Goal: Communication & Community: Answer question/provide support

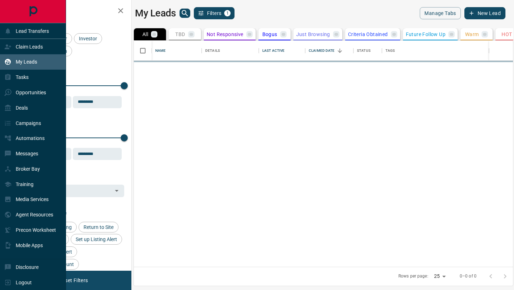
scroll to position [226, 379]
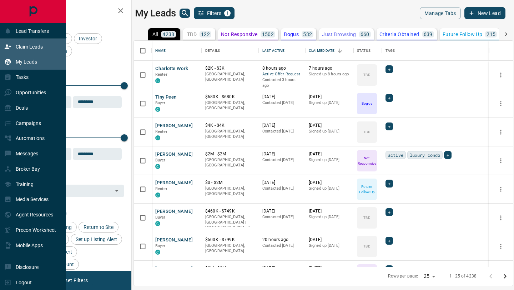
click at [24, 41] on div "Claim Leads" at bounding box center [23, 47] width 39 height 12
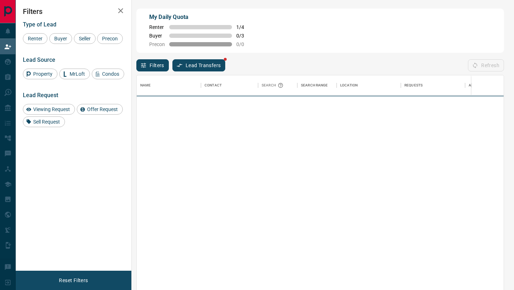
scroll to position [220, 367]
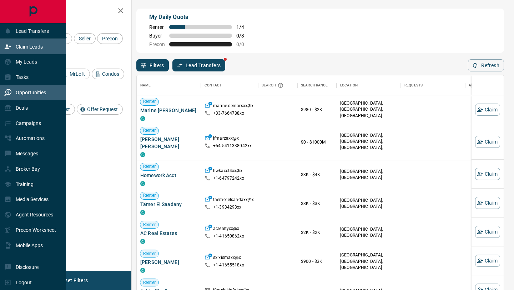
click at [14, 97] on div "Opportunities" at bounding box center [25, 93] width 42 height 12
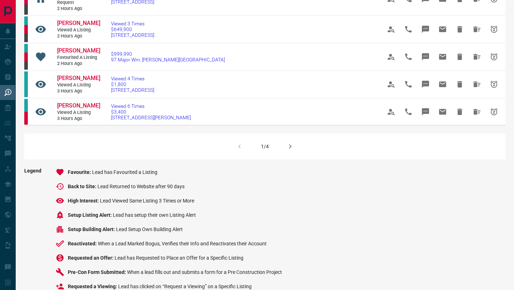
scroll to position [514, 0]
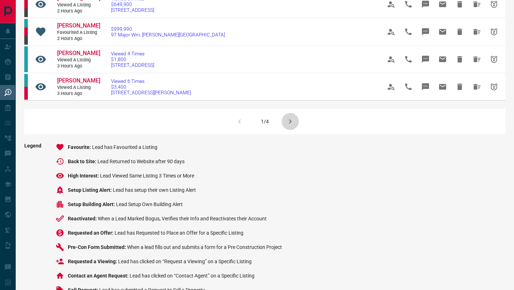
click at [287, 130] on button "button" at bounding box center [289, 121] width 17 height 17
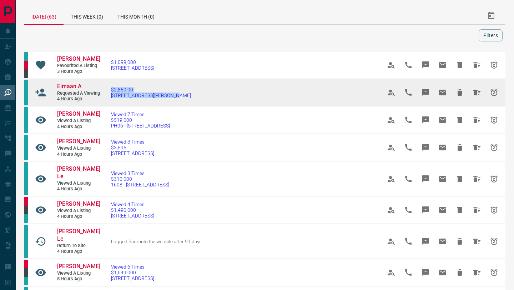
drag, startPoint x: 182, startPoint y: 108, endPoint x: 101, endPoint y: 93, distance: 81.9
click at [101, 93] on td "$2,850.00 [STREET_ADDRESS][PERSON_NAME]" at bounding box center [235, 92] width 270 height 27
copy link "$2,850.00 [STREET_ADDRESS][PERSON_NAME]"
click at [425, 96] on icon "Message" at bounding box center [425, 92] width 7 height 7
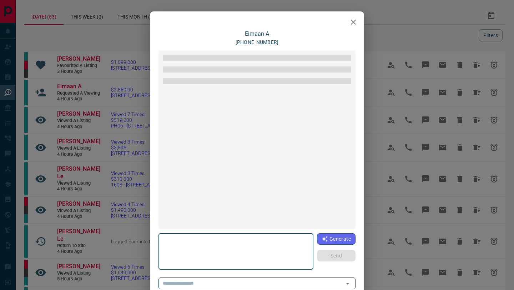
type textarea "**********"
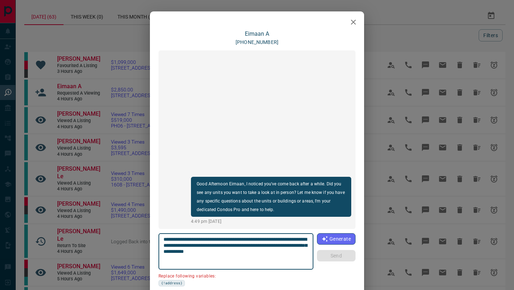
scroll to position [54, 0]
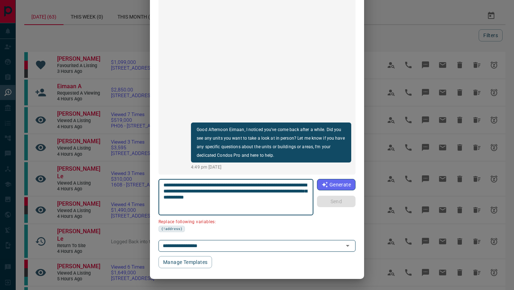
click at [214, 253] on div "**********" at bounding box center [256, 122] width 197 height 292
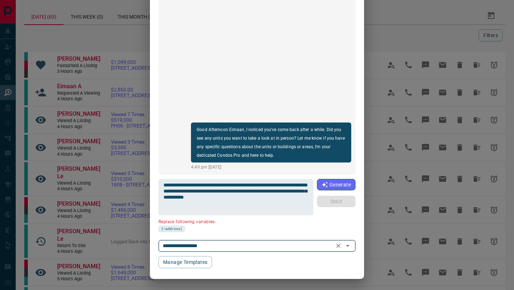
click at [214, 243] on input "**********" at bounding box center [247, 245] width 174 height 9
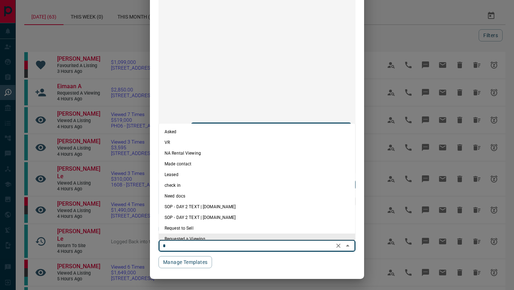
scroll to position [0, 0]
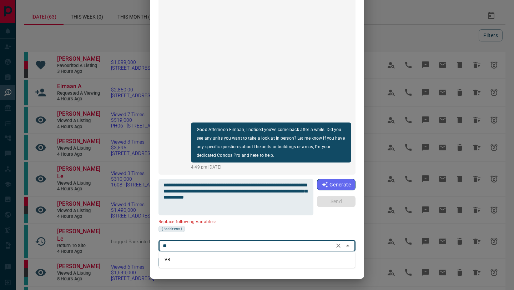
click at [194, 261] on li "VR" at bounding box center [257, 259] width 196 height 11
type input "**"
type textarea "**********"
type input "**"
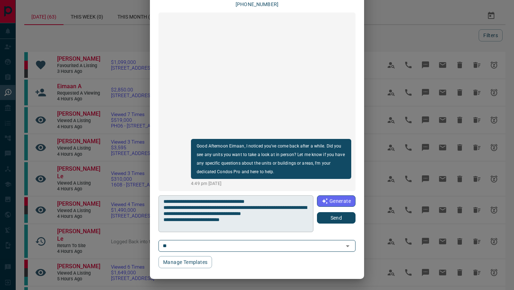
click at [282, 202] on textarea "**********" at bounding box center [235, 213] width 144 height 31
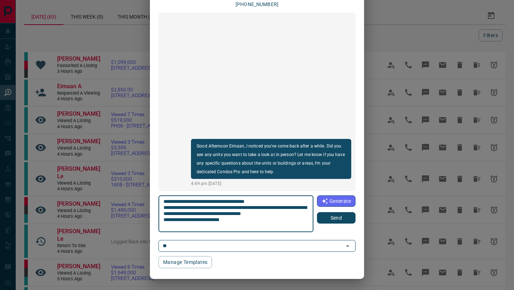
paste textarea "**********"
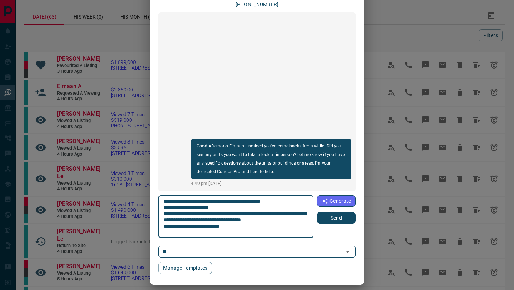
type textarea "**********"
click at [332, 220] on button "Send" at bounding box center [336, 217] width 39 height 11
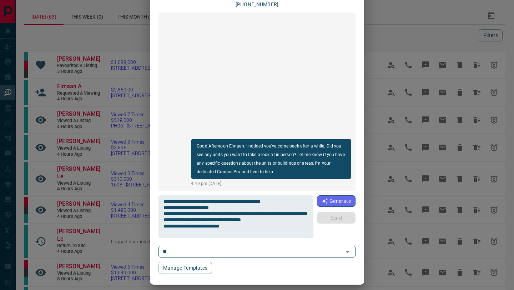
scroll to position [0, 0]
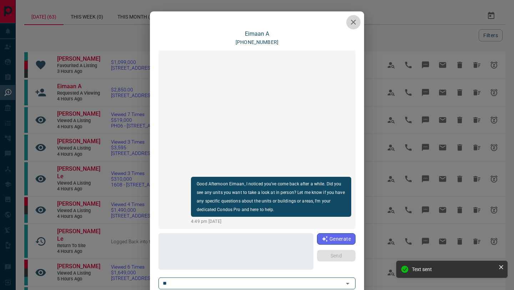
click at [356, 20] on icon "button" at bounding box center [353, 22] width 9 height 9
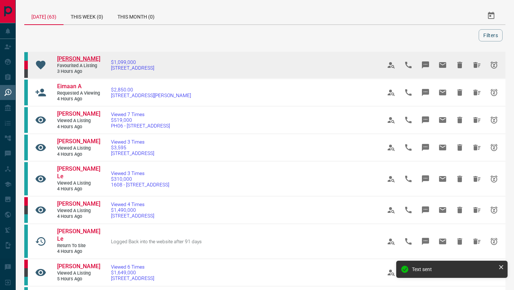
click at [70, 60] on span "[PERSON_NAME]" at bounding box center [78, 58] width 43 height 7
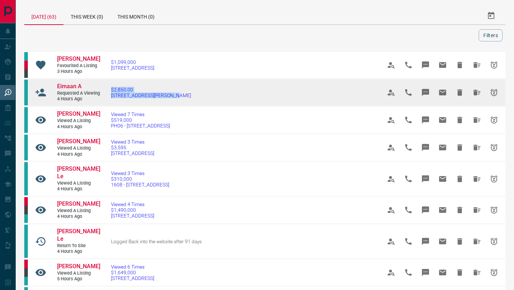
drag, startPoint x: 185, startPoint y: 108, endPoint x: 114, endPoint y: 96, distance: 72.4
click at [114, 96] on td "$2,850.00 [STREET_ADDRESS][PERSON_NAME]" at bounding box center [235, 92] width 270 height 27
copy link "$2,850.00 [STREET_ADDRESS][PERSON_NAME]"
click at [425, 96] on icon "Message" at bounding box center [425, 92] width 7 height 7
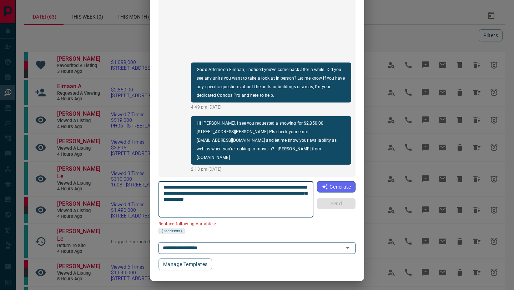
scroll to position [54, 0]
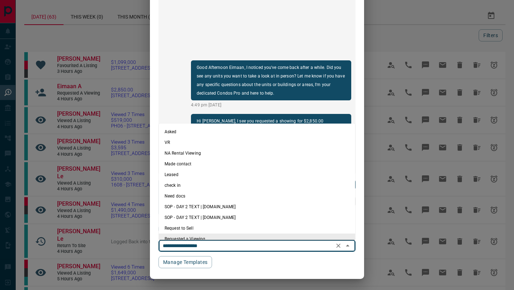
click at [234, 245] on input "**********" at bounding box center [247, 245] width 174 height 9
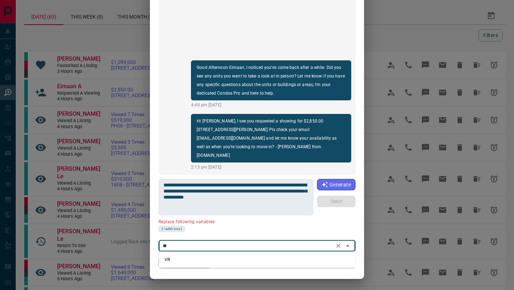
click at [195, 259] on li "VR" at bounding box center [257, 259] width 196 height 11
type input "**"
type textarea "**********"
type input "**"
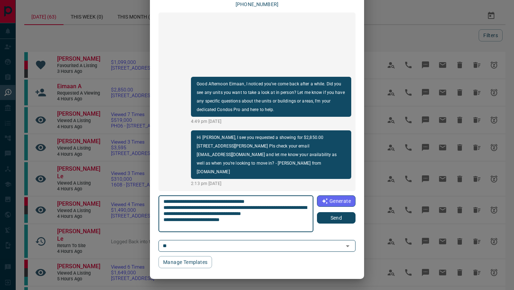
click at [273, 200] on textarea "**********" at bounding box center [235, 213] width 144 height 31
paste textarea "**********"
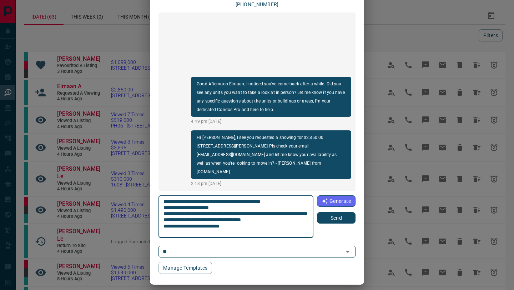
type textarea "**********"
click at [345, 217] on button "Send" at bounding box center [336, 217] width 39 height 11
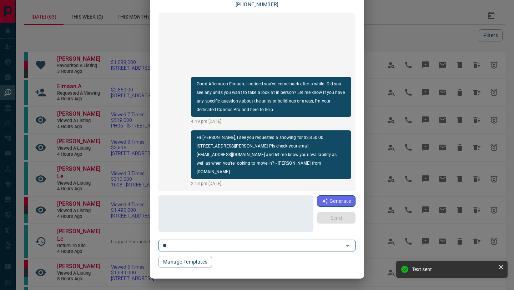
scroll to position [0, 0]
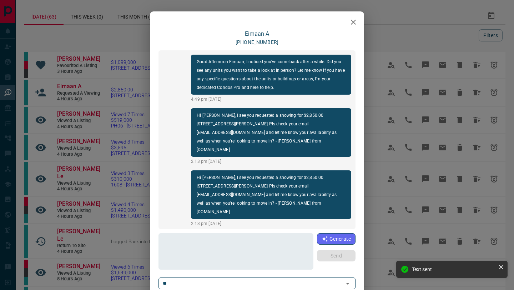
click at [355, 14] on div at bounding box center [257, 20] width 214 height 18
click at [357, 21] on button "button" at bounding box center [353, 22] width 14 height 14
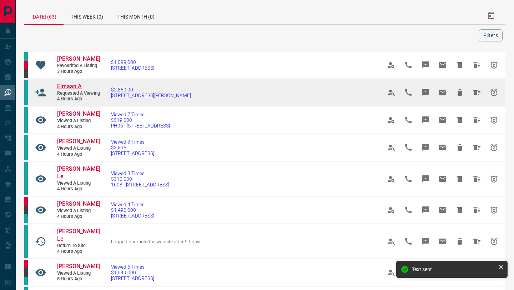
click at [63, 90] on span "Eimaan A" at bounding box center [69, 86] width 25 height 7
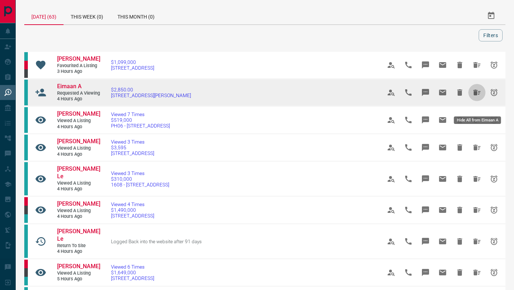
click at [473, 97] on icon "Hide All from Eimaan A" at bounding box center [476, 92] width 9 height 9
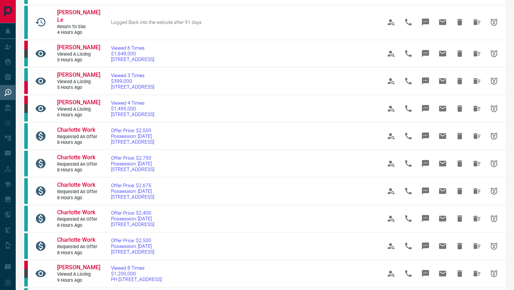
scroll to position [138, 0]
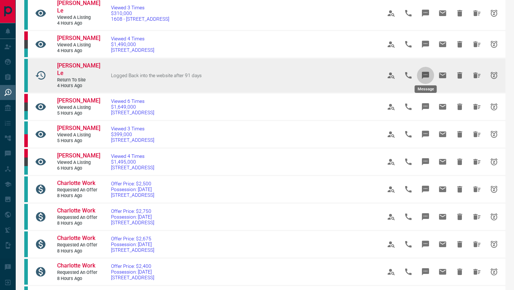
click at [427, 72] on icon "Message" at bounding box center [425, 75] width 7 height 7
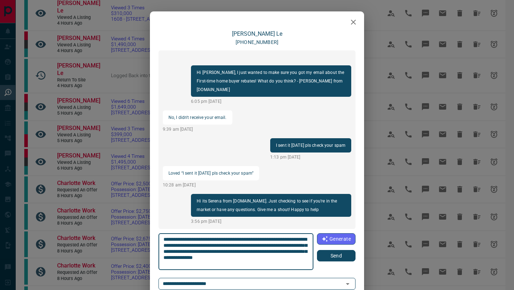
click at [329, 255] on button "Send" at bounding box center [336, 255] width 39 height 11
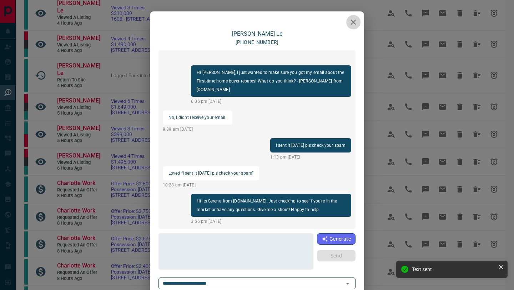
click at [354, 24] on icon "button" at bounding box center [353, 22] width 9 height 9
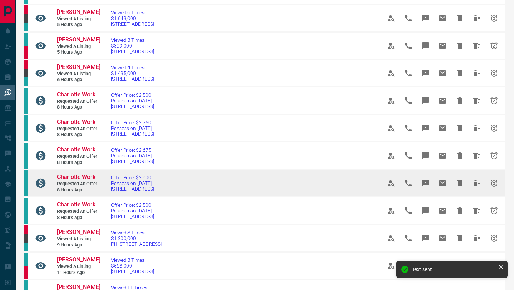
scroll to position [279, 0]
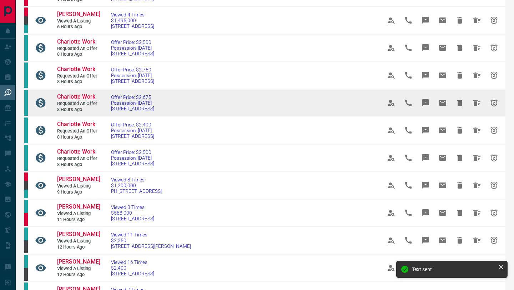
click at [78, 93] on span "Charlotte Work" at bounding box center [76, 96] width 38 height 7
click at [475, 100] on icon "Hide All from Charlotte Work" at bounding box center [476, 103] width 7 height 6
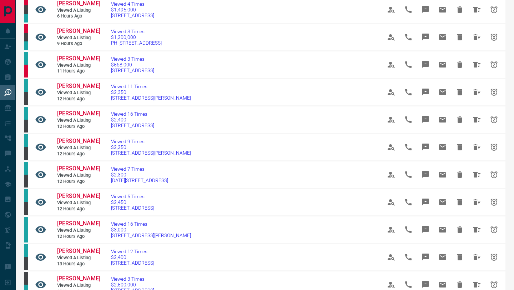
scroll to position [525, 0]
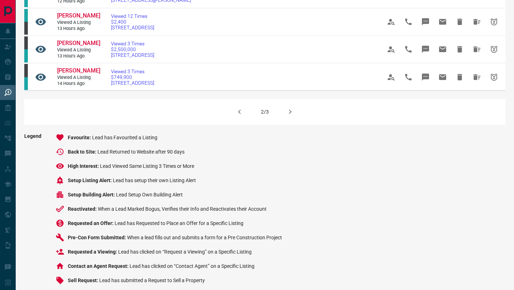
click at [285, 103] on button "button" at bounding box center [289, 111] width 17 height 17
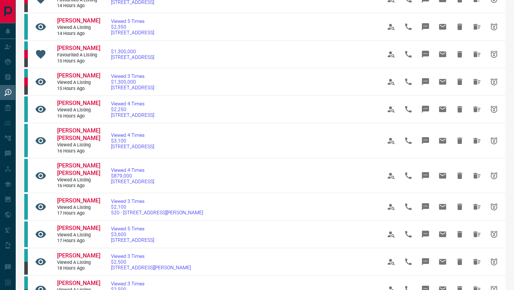
scroll to position [0, 0]
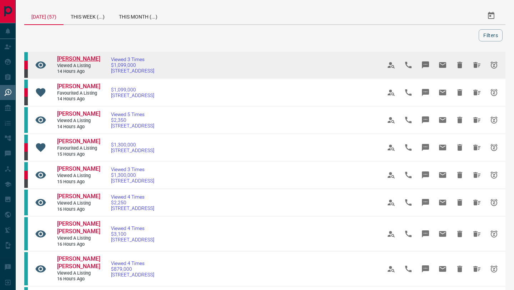
click at [67, 60] on span "[PERSON_NAME]" at bounding box center [78, 58] width 43 height 7
click at [473, 68] on icon "Hide All from Gurpreet Sandhu" at bounding box center [476, 65] width 9 height 9
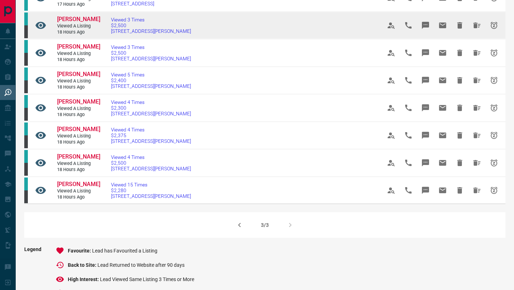
scroll to position [215, 0]
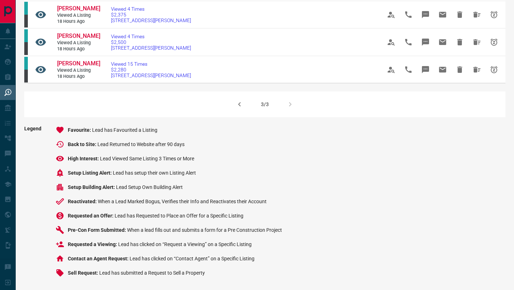
click at [281, 104] on div "3/3" at bounding box center [264, 104] width 481 height 26
click at [239, 105] on icon "button" at bounding box center [239, 104] width 2 height 4
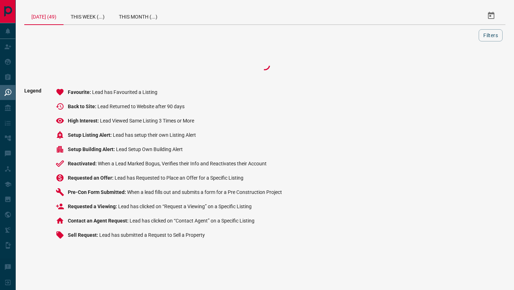
scroll to position [0, 0]
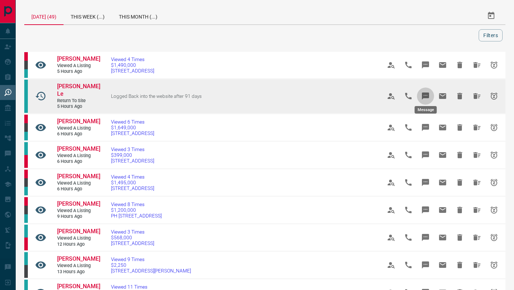
click at [423, 92] on icon "Message" at bounding box center [425, 95] width 7 height 7
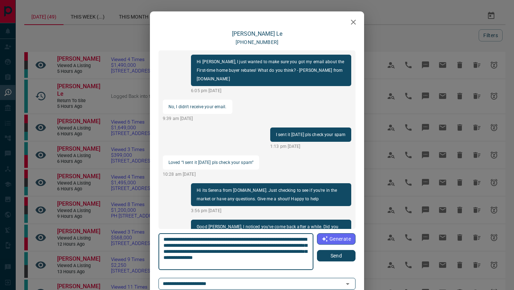
scroll to position [34, 0]
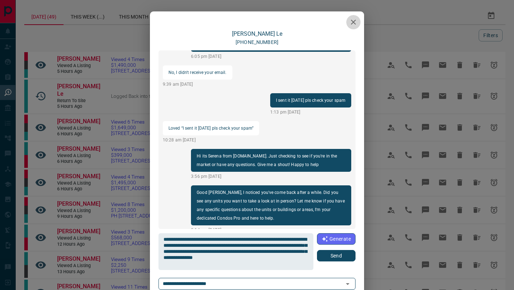
click at [355, 18] on icon "button" at bounding box center [353, 22] width 9 height 9
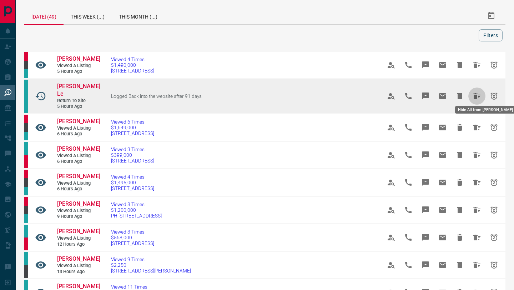
click at [476, 92] on icon "Hide All from Uyen Le" at bounding box center [476, 96] width 9 height 9
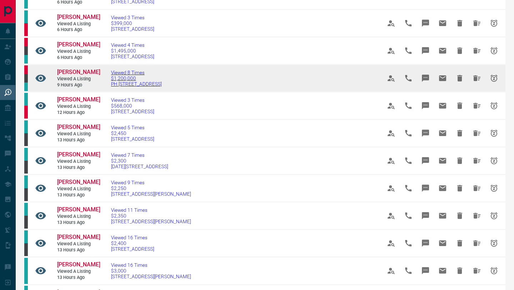
scroll to position [62, 0]
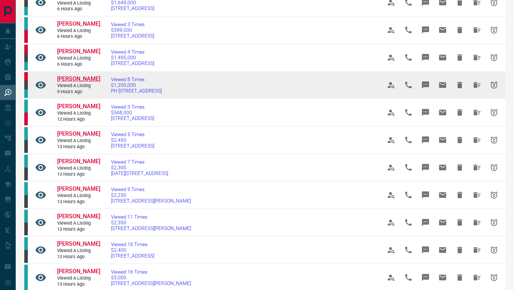
click at [74, 77] on span "[PERSON_NAME]" at bounding box center [78, 78] width 43 height 7
click at [473, 83] on icon "Hide All from Tammy Murk" at bounding box center [476, 85] width 9 height 9
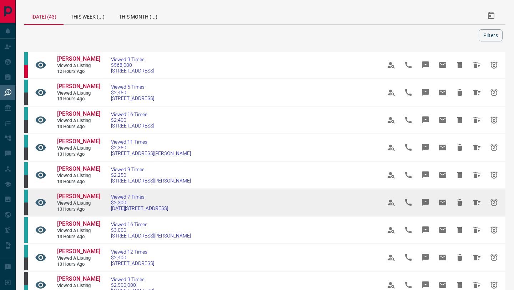
scroll to position [513, 0]
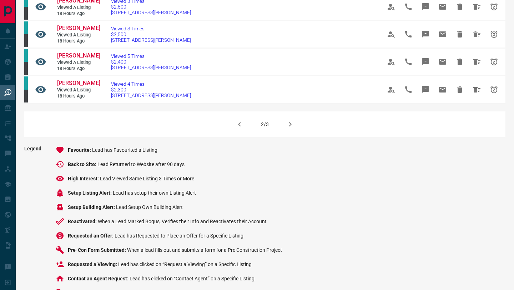
click at [240, 124] on icon "button" at bounding box center [239, 124] width 9 height 9
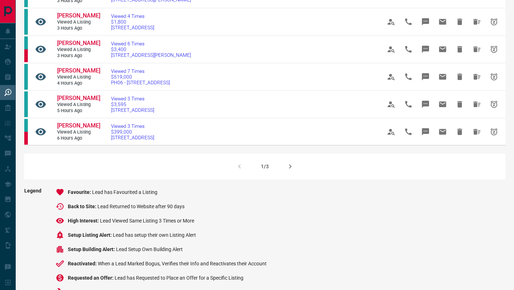
scroll to position [0, 0]
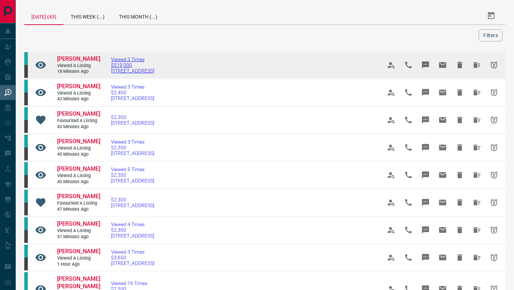
drag, startPoint x: 166, startPoint y: 73, endPoint x: 111, endPoint y: 65, distance: 55.5
click at [111, 65] on td "Viewed 3 Times $519,000 [STREET_ADDRESS]" at bounding box center [235, 64] width 270 height 27
click at [75, 54] on td "[PERSON_NAME] Viewed a Listing 18 minutes ago" at bounding box center [73, 65] width 54 height 26
click at [75, 59] on span "[PERSON_NAME]" at bounding box center [78, 58] width 43 height 7
click at [478, 63] on icon "Hide All from Stuart Hamre" at bounding box center [476, 65] width 7 height 6
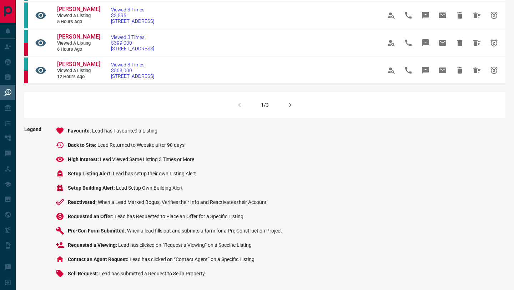
scroll to position [523, 0]
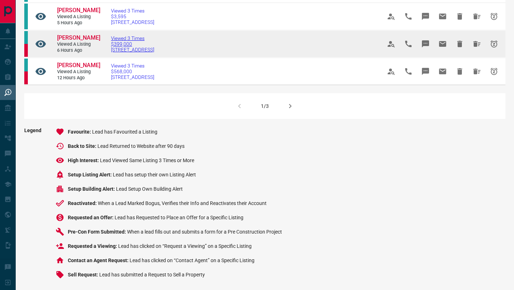
drag, startPoint x: 188, startPoint y: 56, endPoint x: 171, endPoint y: 54, distance: 16.9
click at [172, 54] on td "Viewed 3 Times $399,000 [STREET_ADDRESS]" at bounding box center [235, 43] width 270 height 27
click at [79, 47] on span "Viewed a Listing" at bounding box center [78, 44] width 43 height 6
click at [78, 41] on span "[PERSON_NAME]" at bounding box center [78, 37] width 43 height 7
click at [477, 52] on button "Hide All from Susan Osati" at bounding box center [476, 43] width 17 height 17
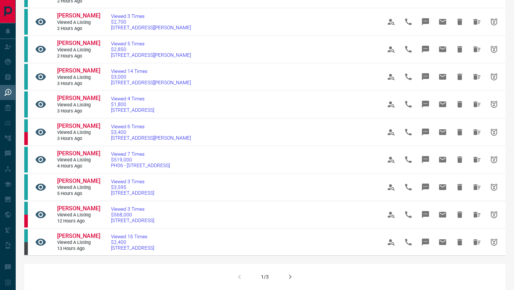
scroll to position [533, 0]
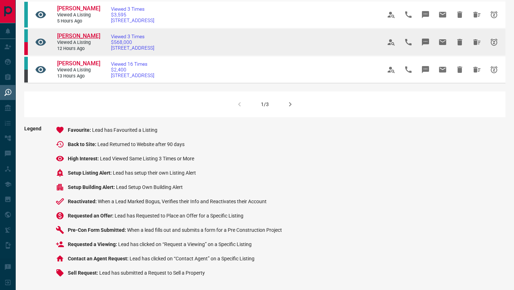
click at [71, 36] on span "[PERSON_NAME]" at bounding box center [78, 35] width 43 height 7
click at [476, 41] on icon "Hide All from Gino Zhou" at bounding box center [476, 42] width 7 height 6
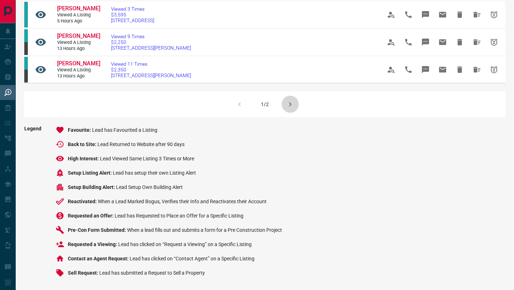
click at [289, 106] on icon "button" at bounding box center [290, 104] width 9 height 9
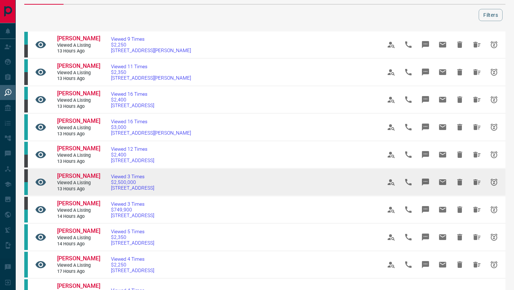
scroll to position [31, 0]
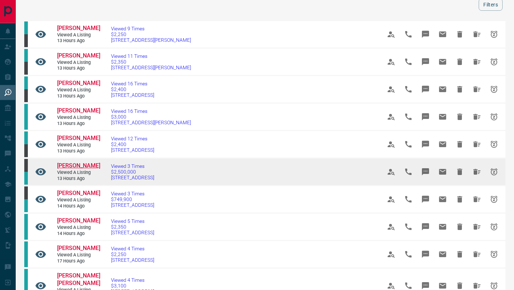
click at [72, 165] on span "[PERSON_NAME]" at bounding box center [78, 165] width 43 height 7
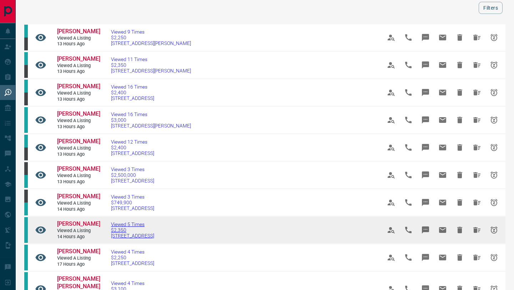
scroll to position [0, 0]
